Goal: Find specific page/section: Find specific page/section

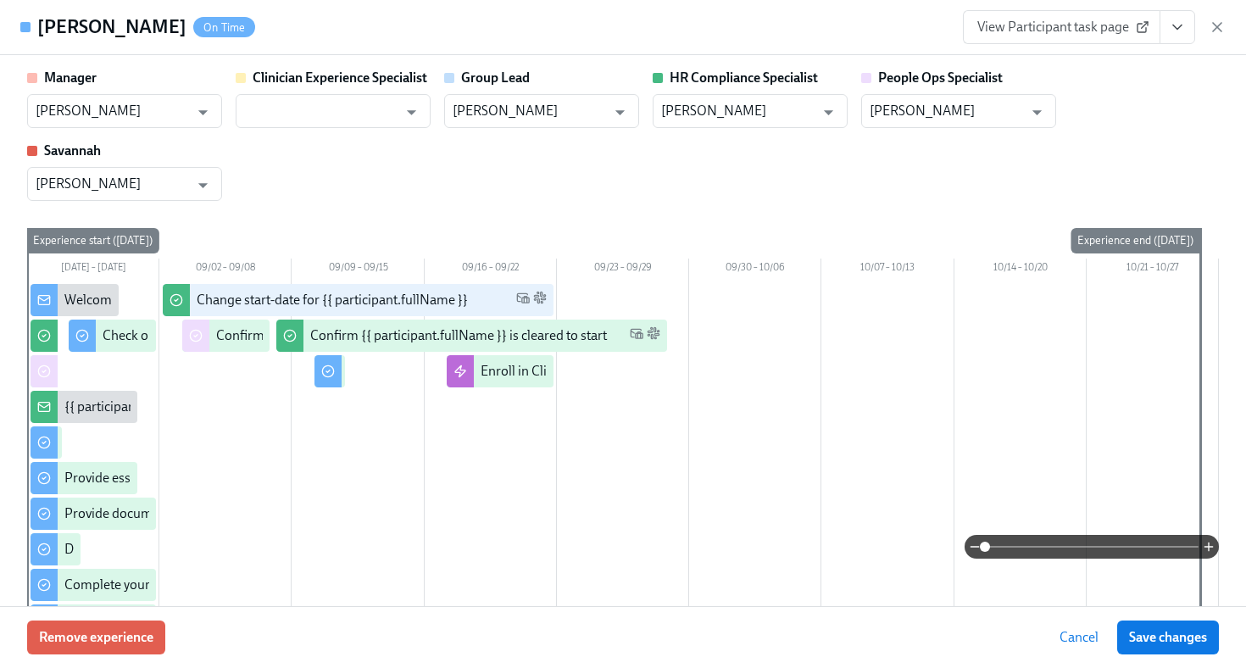
scroll to position [124, 0]
click at [1216, 29] on icon "button" at bounding box center [1217, 27] width 17 height 17
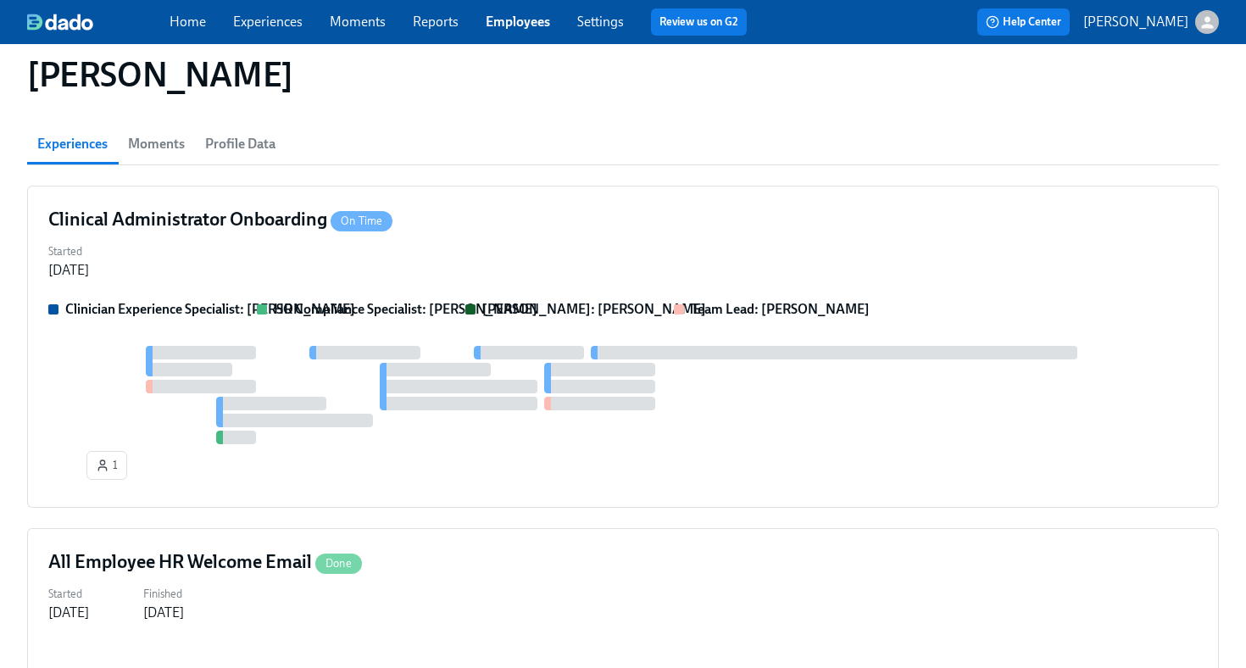
click at [515, 24] on link "Employees" at bounding box center [518, 22] width 64 height 16
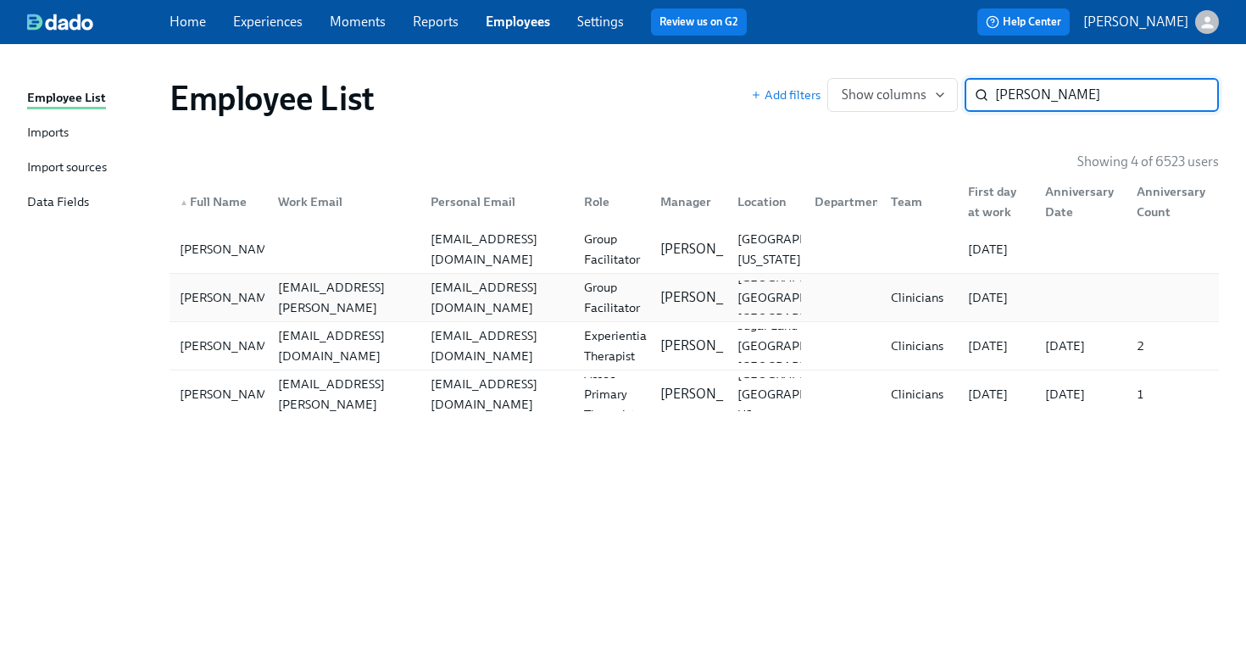
type input "fay"
click at [503, 306] on div "faye_bland@yahoo.com" at bounding box center [497, 297] width 147 height 41
click at [343, 261] on div at bounding box center [340, 249] width 153 height 34
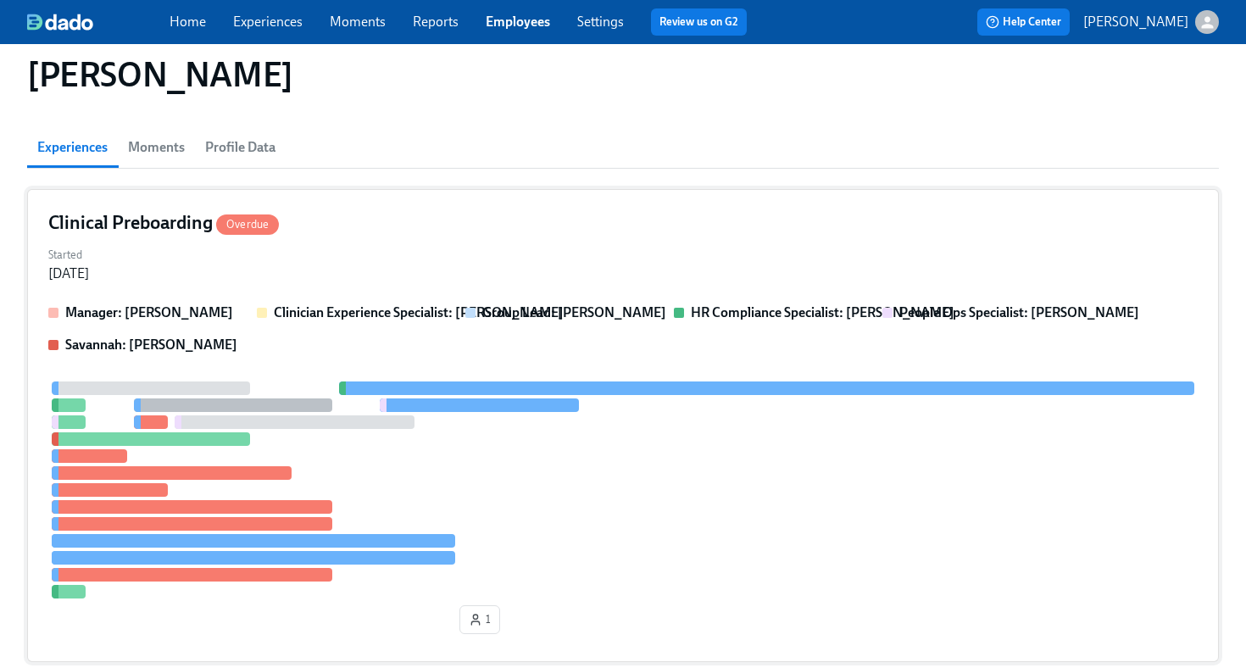
scroll to position [119, 0]
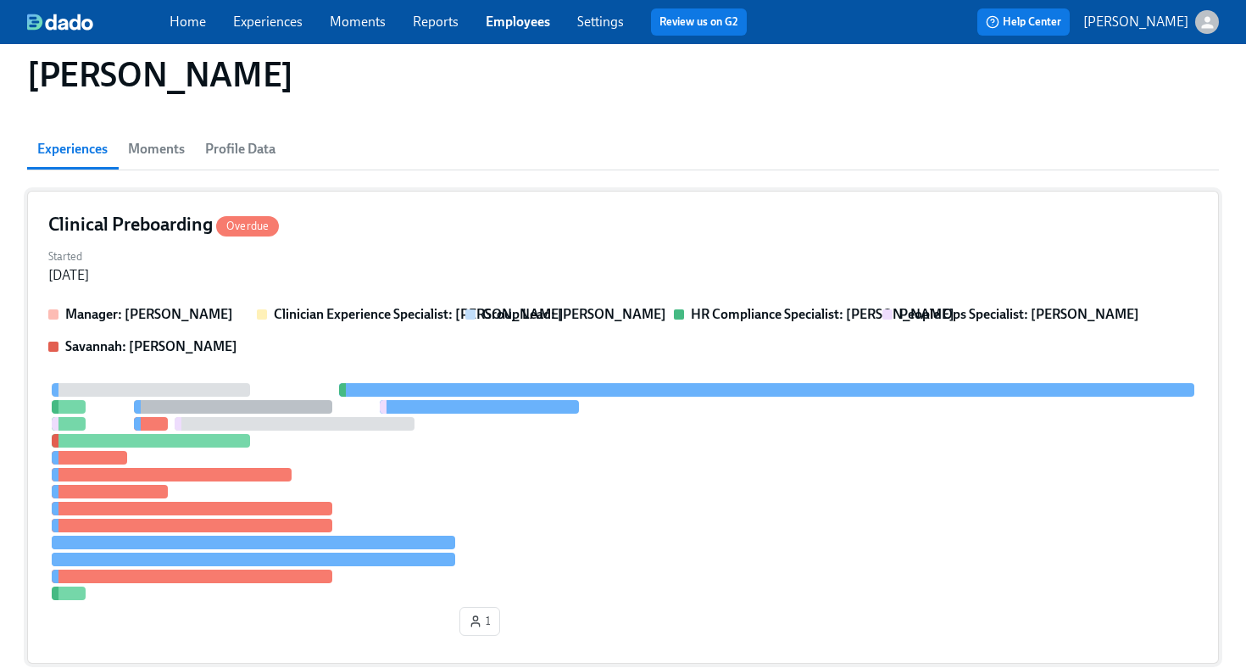
click at [487, 264] on div "Started Sep 08, 2025" at bounding box center [622, 264] width 1149 height 41
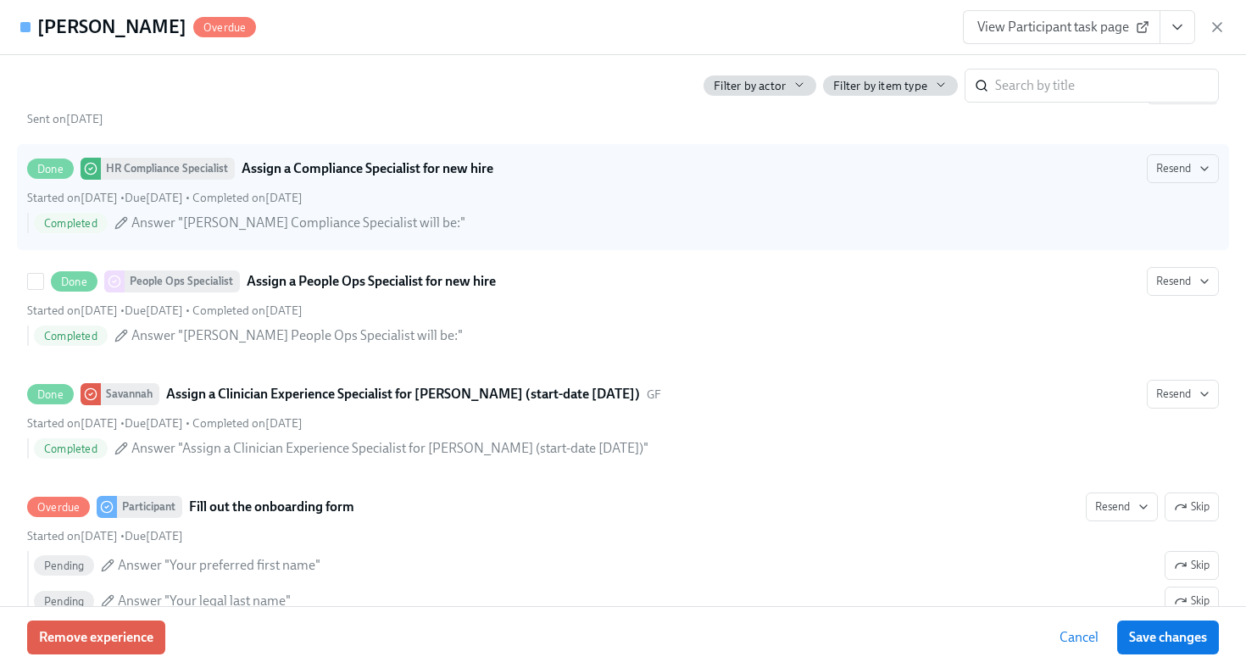
scroll to position [872, 0]
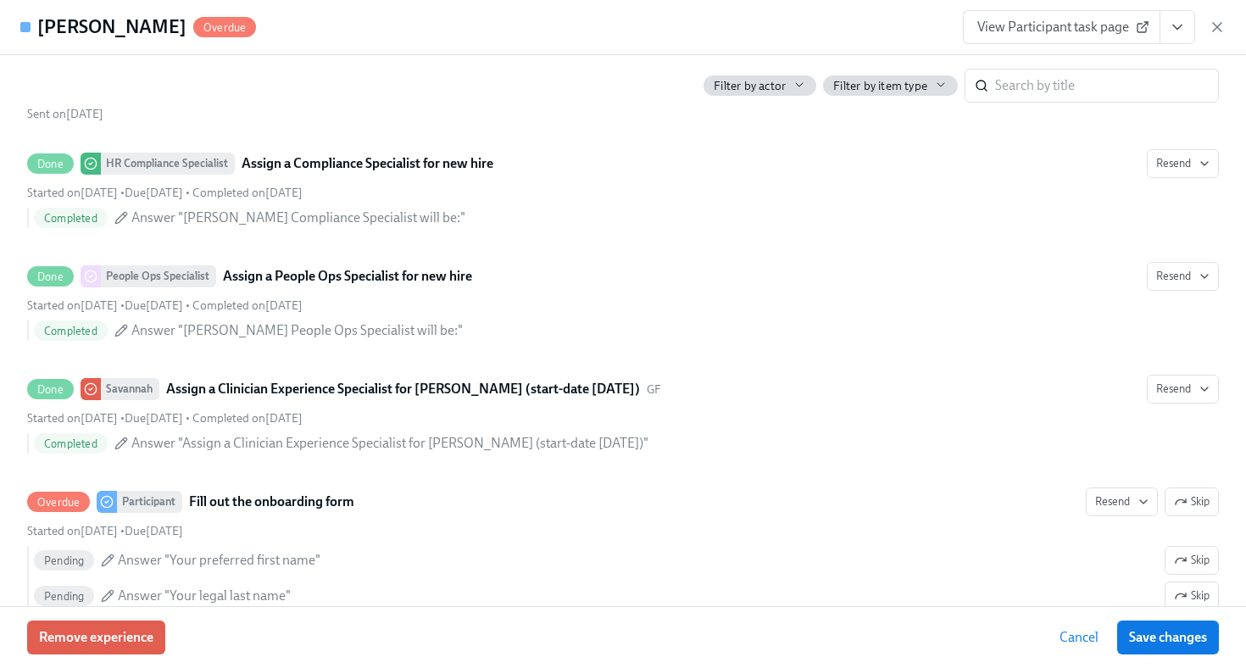
click at [1084, 40] on link "View Participant task page" at bounding box center [1062, 27] width 198 height 34
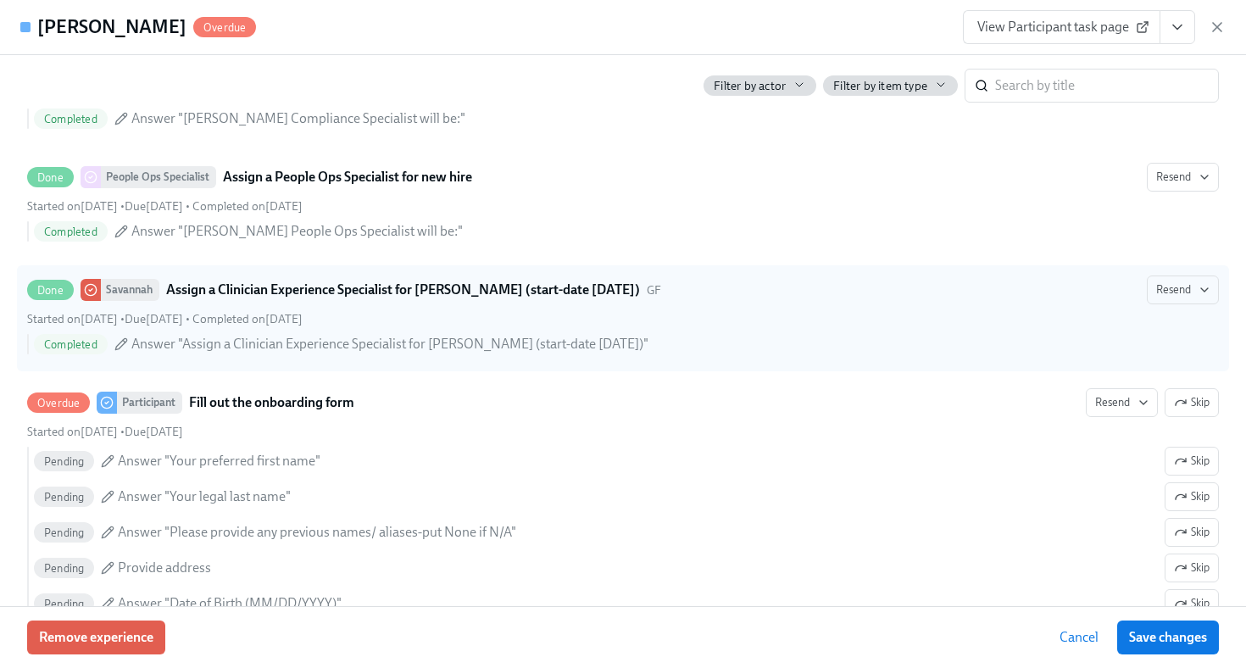
scroll to position [1347, 0]
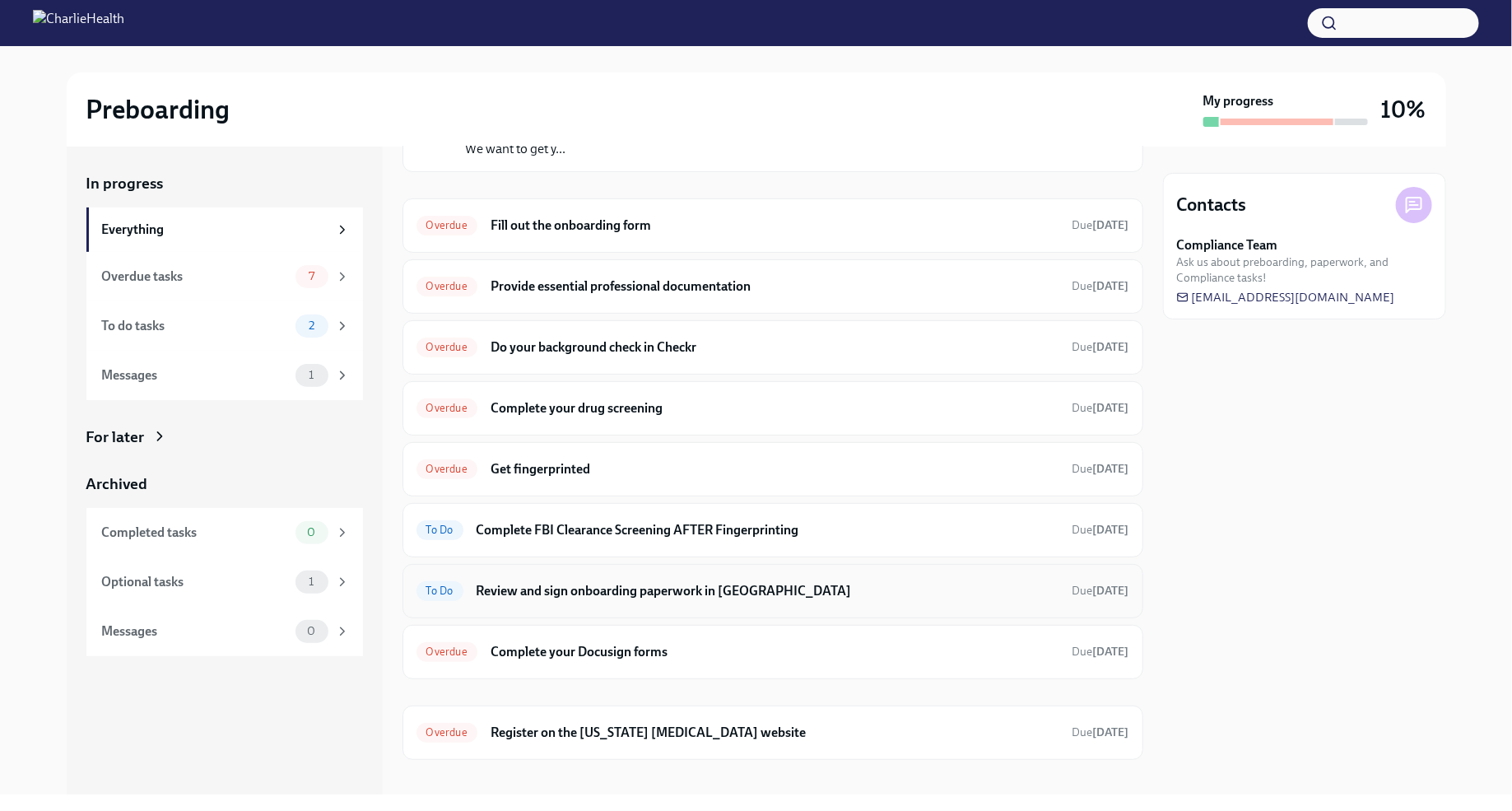
scroll to position [145, 0]
